Goal: Check status: Check status

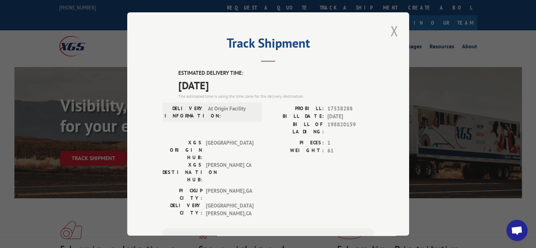
click at [389, 26] on button "Close modal" at bounding box center [394, 30] width 12 height 19
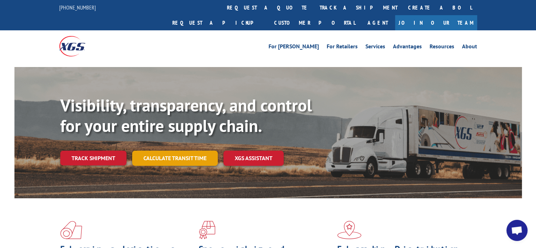
click at [162, 150] on link "Calculate transit time" at bounding box center [175, 157] width 86 height 15
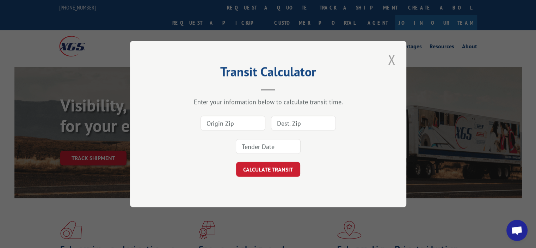
click at [390, 59] on button "Close modal" at bounding box center [391, 59] width 12 height 19
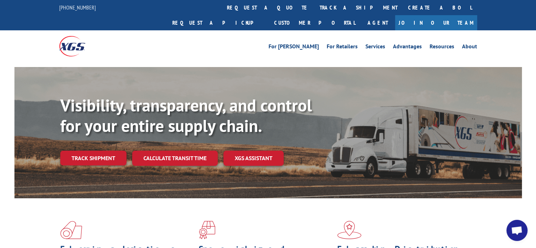
click at [113, 132] on div "Visibility, transparency, and control for your entire supply chain. Track shipm…" at bounding box center [290, 144] width 461 height 98
click at [105, 150] on link "Track shipment" at bounding box center [93, 157] width 66 height 15
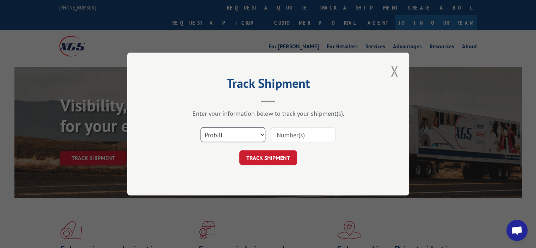
click at [221, 137] on select "Select category... Probill BOL PO" at bounding box center [232, 134] width 65 height 15
select select "bol"
click at [200, 127] on select "Select category... Probill BOL PO" at bounding box center [232, 134] width 65 height 15
click at [295, 137] on input at bounding box center [302, 134] width 65 height 15
paste input "127828176"
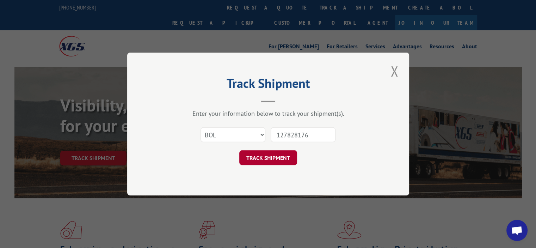
type input "127828176"
click at [263, 162] on button "TRACK SHIPMENT" at bounding box center [268, 157] width 58 height 15
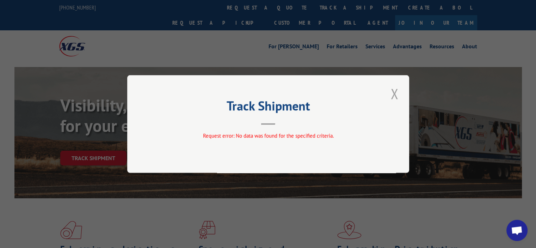
click at [396, 94] on button "Close modal" at bounding box center [394, 93] width 12 height 19
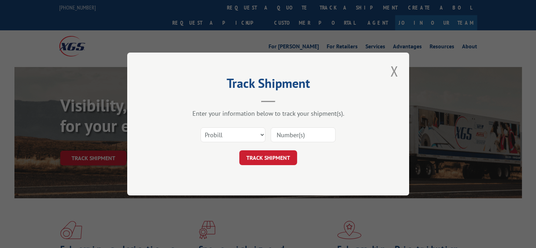
click at [239, 128] on select "Select category... Probill BOL PO" at bounding box center [232, 134] width 65 height 15
select select "bol"
click at [200, 127] on select "Select category... Probill BOL PO" at bounding box center [232, 134] width 65 height 15
click at [299, 137] on input at bounding box center [302, 134] width 65 height 15
paste input "17538612"
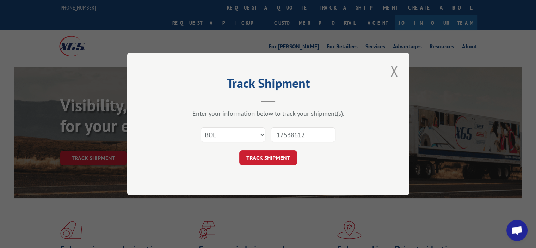
type input "17538612"
click at [267, 154] on button "TRACK SHIPMENT" at bounding box center [268, 157] width 58 height 15
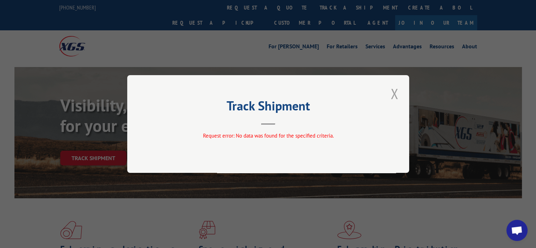
click at [394, 93] on button "Close modal" at bounding box center [394, 93] width 12 height 19
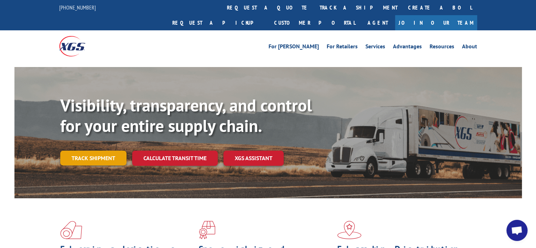
click at [105, 150] on link "Track shipment" at bounding box center [93, 157] width 66 height 15
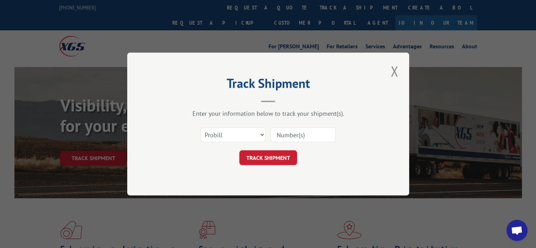
drag, startPoint x: 301, startPoint y: 134, endPoint x: 296, endPoint y: 137, distance: 6.1
click at [301, 134] on input at bounding box center [302, 134] width 65 height 15
paste input "17538612"
type input "17538612"
click at [265, 155] on button "TRACK SHIPMENT" at bounding box center [268, 157] width 58 height 15
